Goal: Task Accomplishment & Management: Use online tool/utility

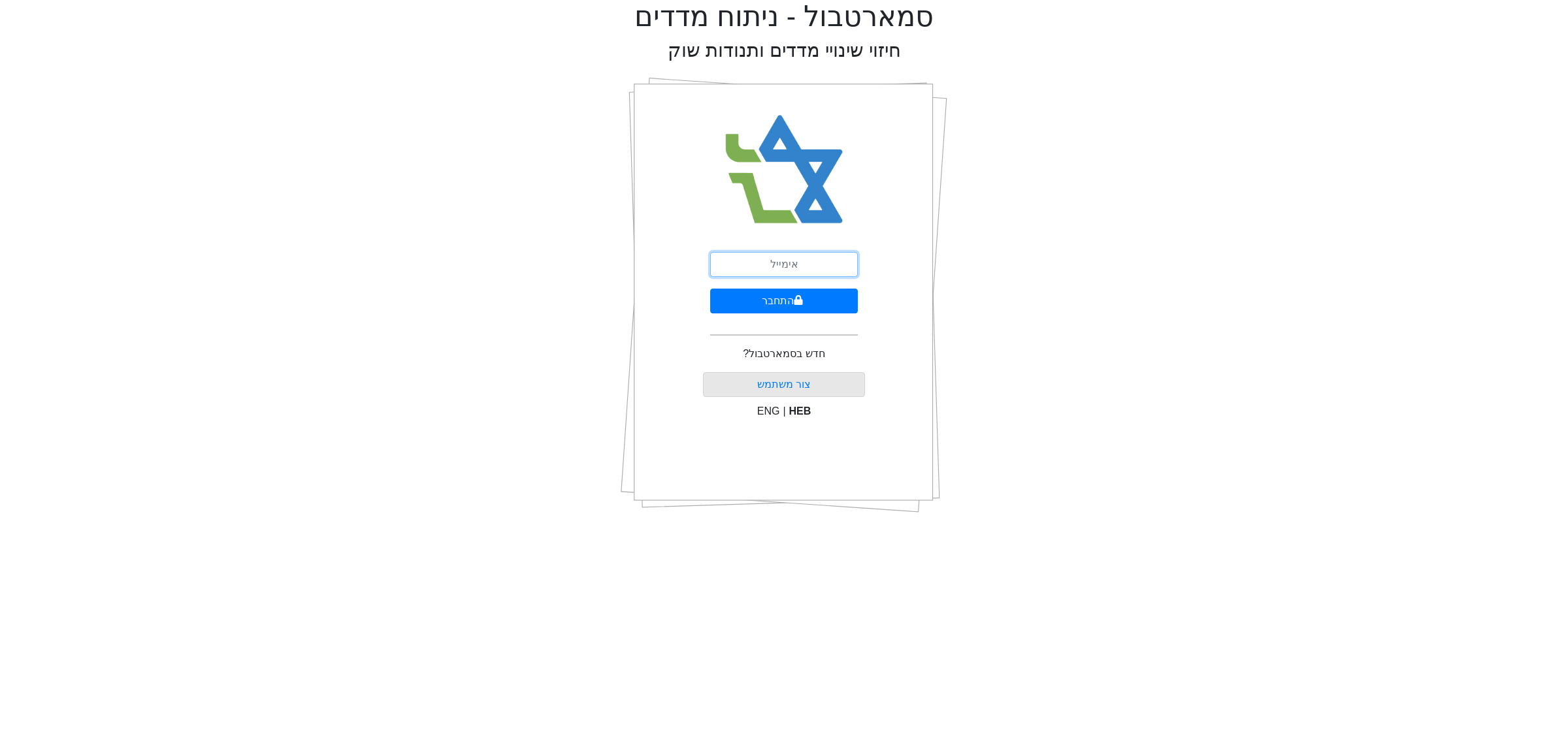
click at [795, 265] on input "email" at bounding box center [784, 264] width 147 height 25
type input "[EMAIL_ADDRESS][DOMAIN_NAME]"
click at [765, 307] on button "התחבר" at bounding box center [784, 301] width 147 height 25
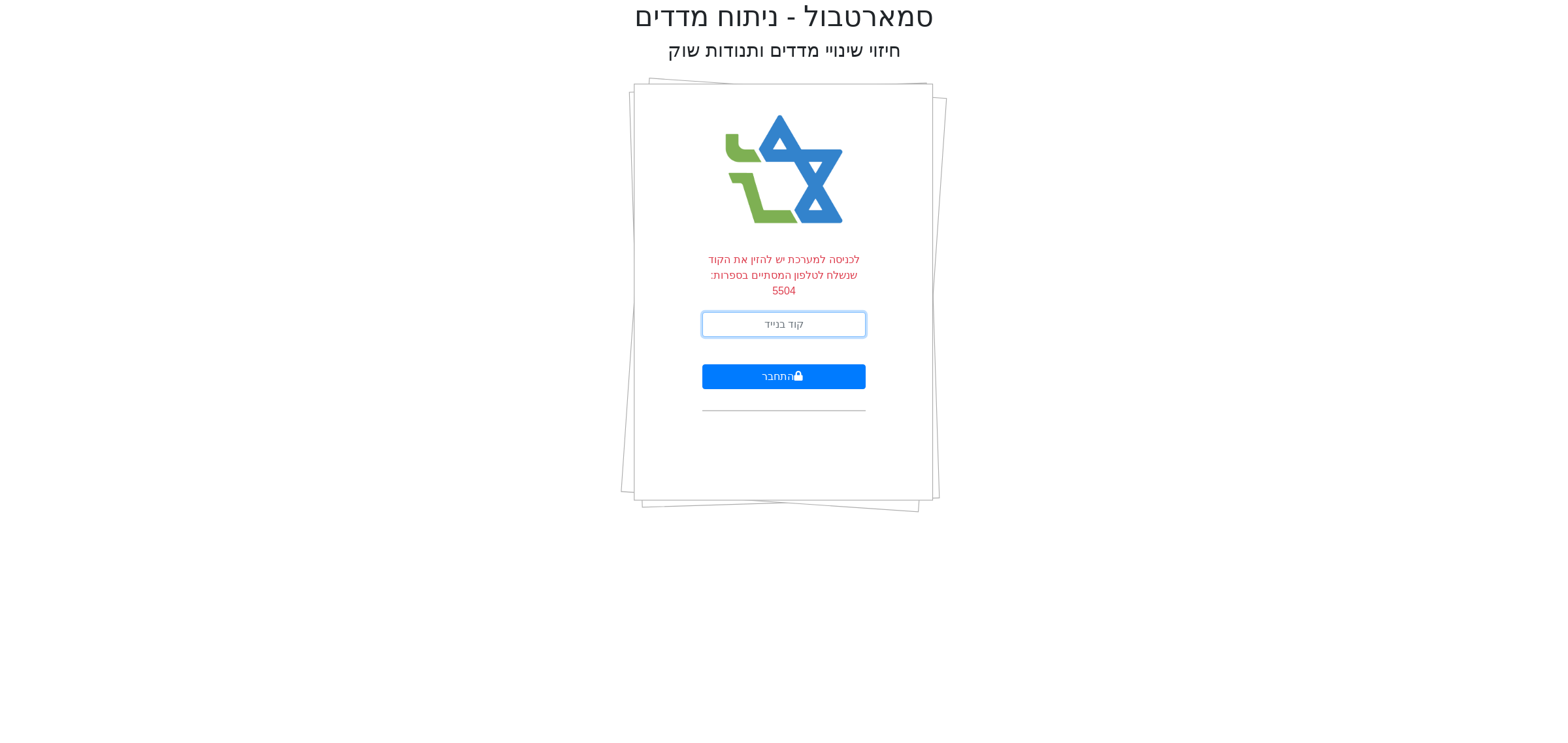
click at [779, 312] on input "text" at bounding box center [784, 325] width 163 height 25
type input "530592"
click at [747, 364] on button "התחבר" at bounding box center [784, 376] width 163 height 25
